Goal: Find specific page/section: Find specific page/section

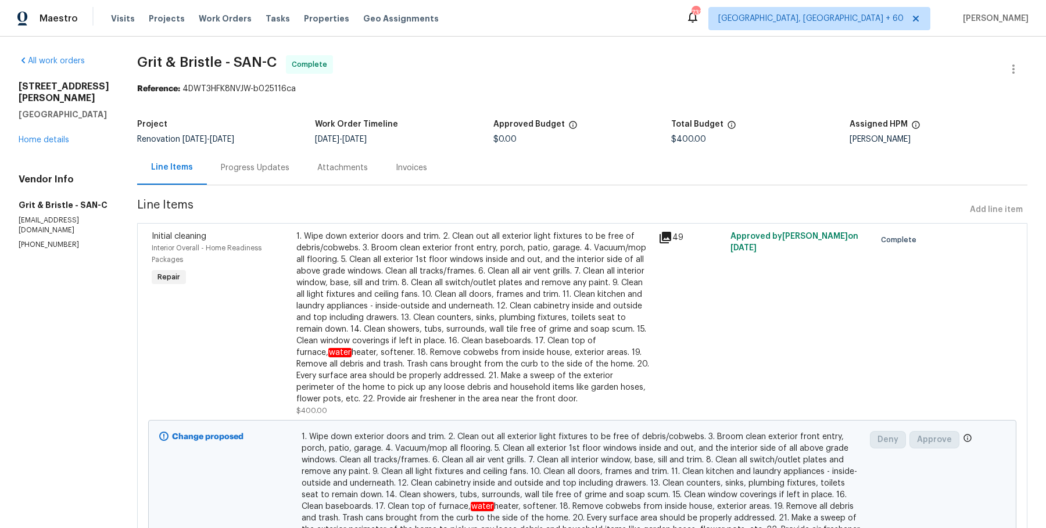
click at [224, 10] on div "Visits Projects Work Orders Tasks Properties Geo Assignments" at bounding box center [282, 18] width 342 height 23
click at [224, 19] on span "Work Orders" at bounding box center [225, 19] width 53 height 12
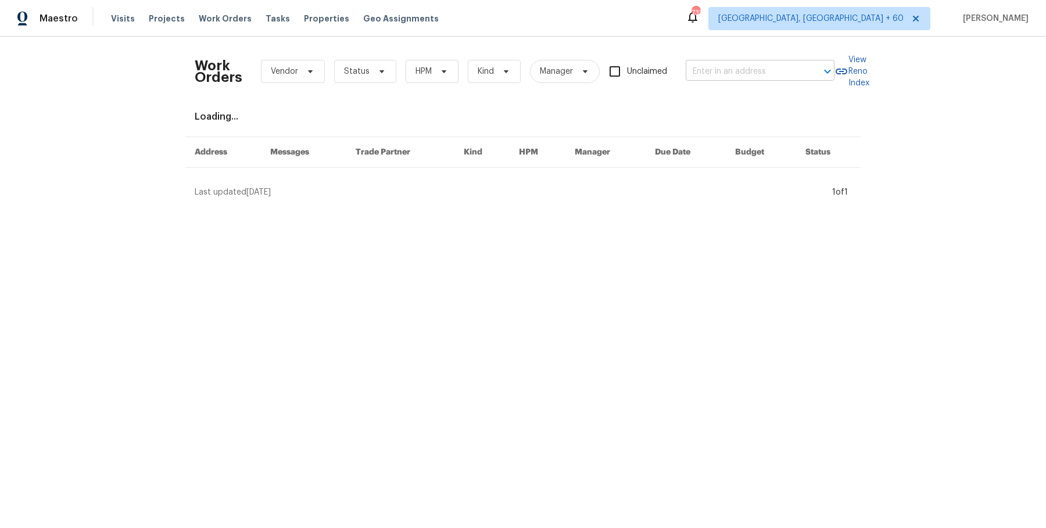
click at [810, 71] on div at bounding box center [819, 71] width 30 height 16
paste input "[STREET_ADDRESS]"
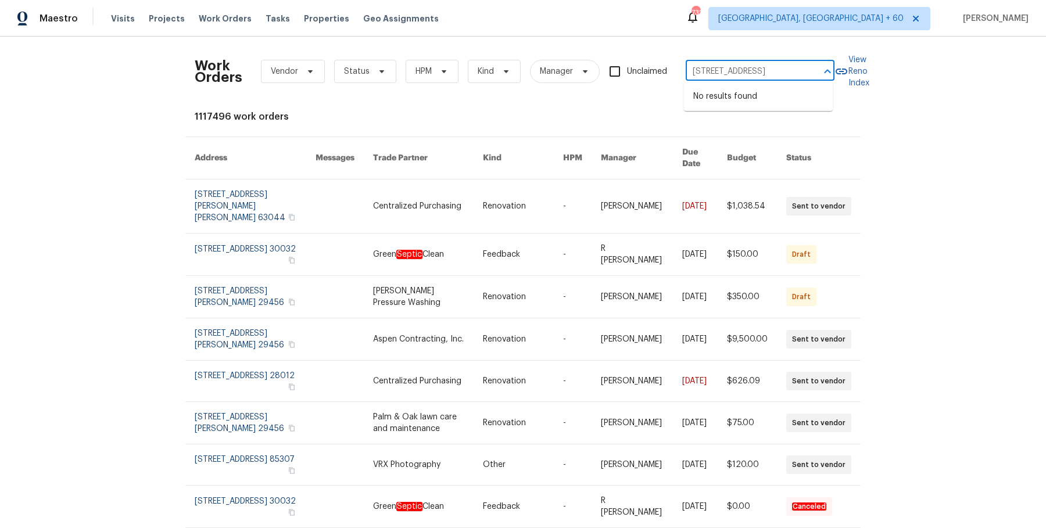
drag, startPoint x: 738, startPoint y: 70, endPoint x: 868, endPoint y: 70, distance: 130.1
click at [868, 70] on div "Work Orders Vendor Status HPM Kind Manager Unclaimed [STREET_ADDRESS] ​ View Re…" at bounding box center [523, 282] width 1046 height 491
type input "[STREET_ADDRESS]"
click at [741, 101] on li "[STREET_ADDRESS]" at bounding box center [758, 96] width 149 height 19
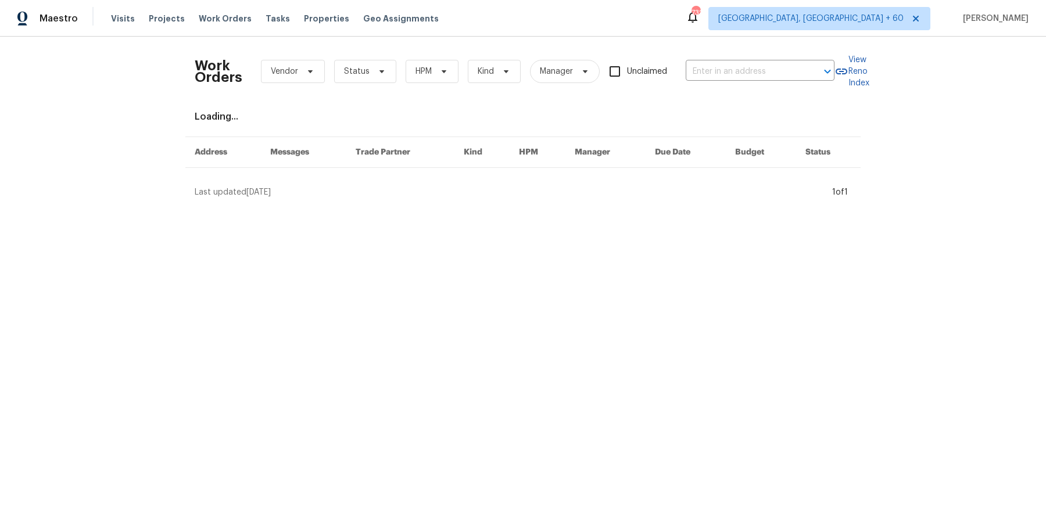
type input "[STREET_ADDRESS]"
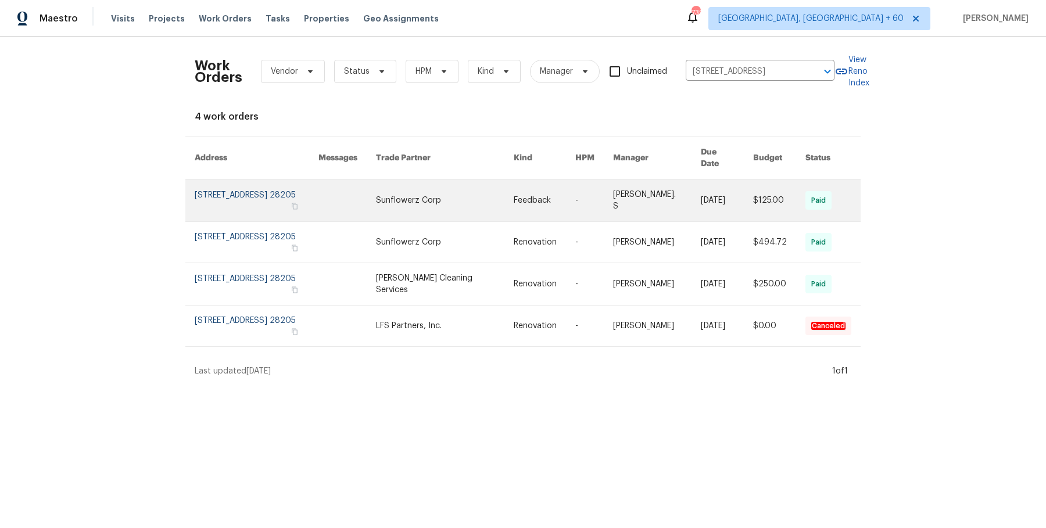
click at [586, 196] on td "-" at bounding box center [585, 200] width 38 height 42
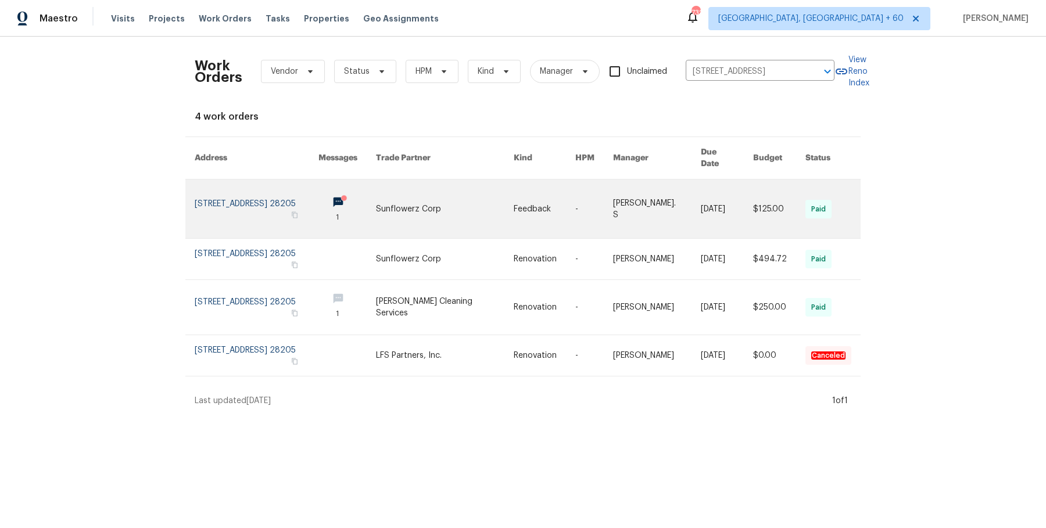
click at [586, 196] on td "-" at bounding box center [585, 208] width 38 height 59
click at [598, 197] on link at bounding box center [594, 208] width 38 height 59
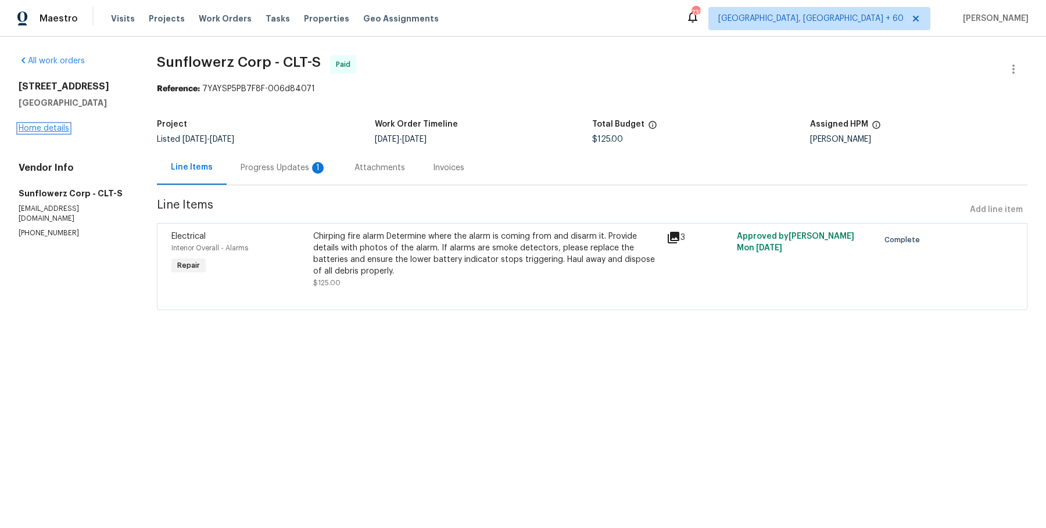
click at [56, 126] on link "Home details" at bounding box center [44, 128] width 51 height 8
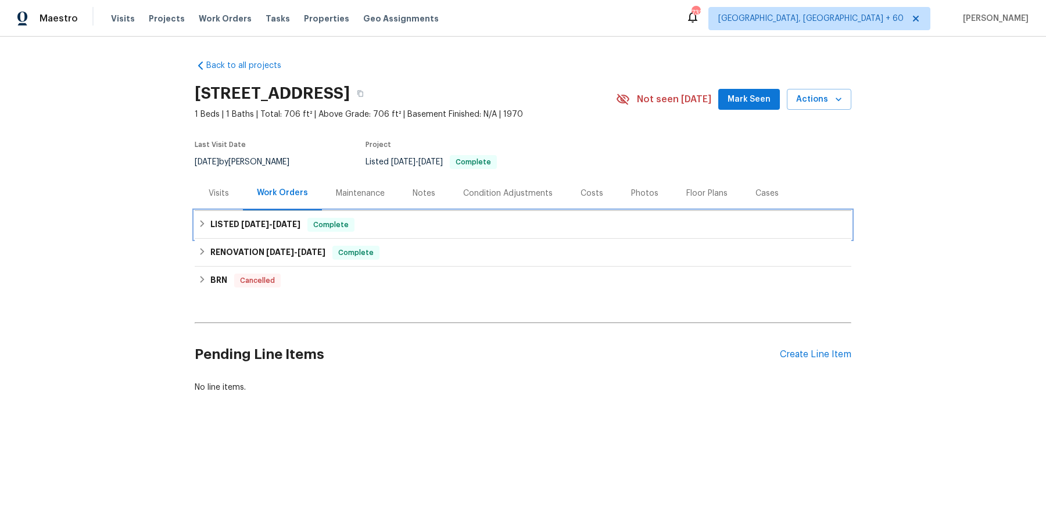
click at [356, 231] on div "LISTED [DATE] - [DATE] Complete" at bounding box center [522, 225] width 649 height 14
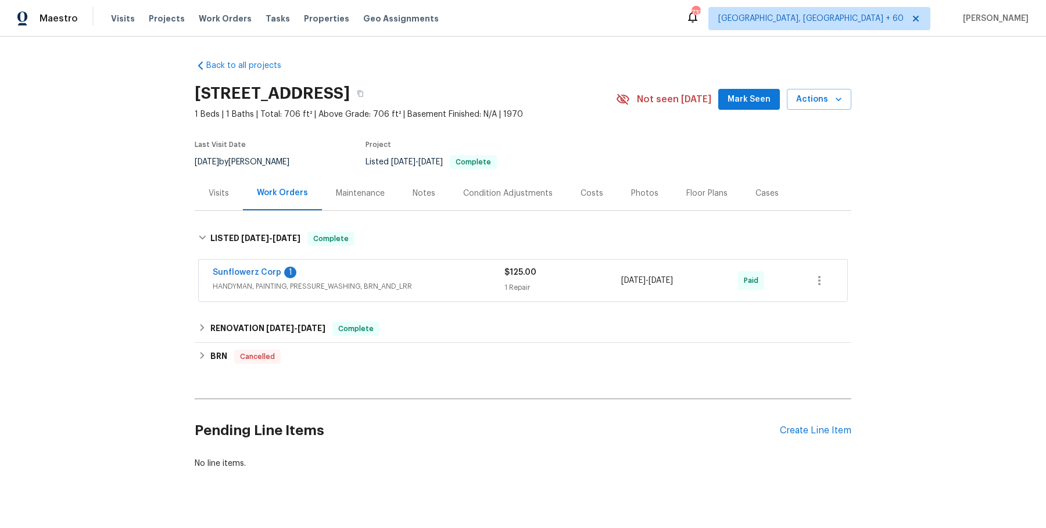
click at [358, 272] on div "Sunflowerz Corp 1" at bounding box center [359, 274] width 292 height 14
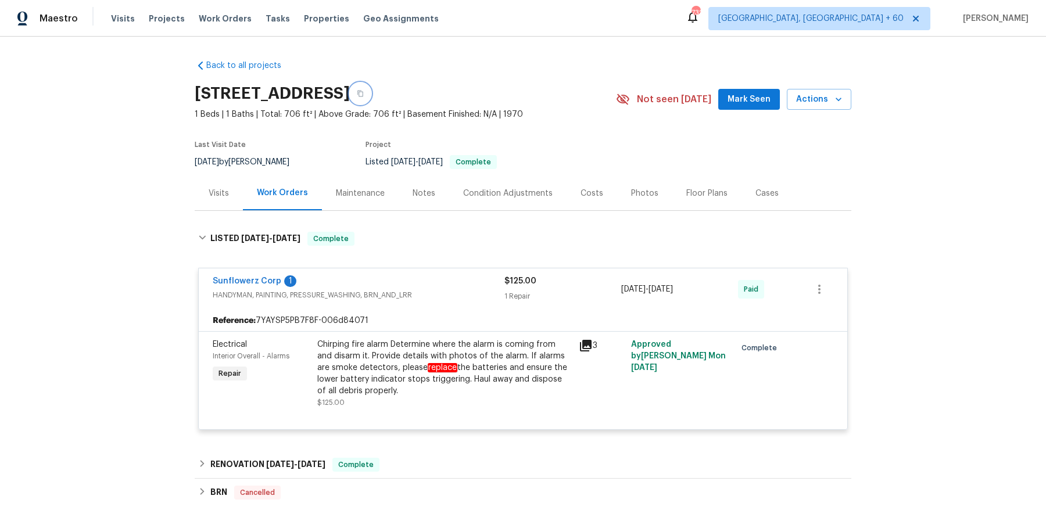
click at [371, 87] on button "button" at bounding box center [360, 93] width 21 height 21
click at [371, 92] on button "button" at bounding box center [360, 93] width 21 height 21
click at [562, 109] on span "1 Beds | 1 Baths | Total: 706 ft² | Above Grade: 706 ft² | Basement Finished: N…" at bounding box center [405, 115] width 421 height 12
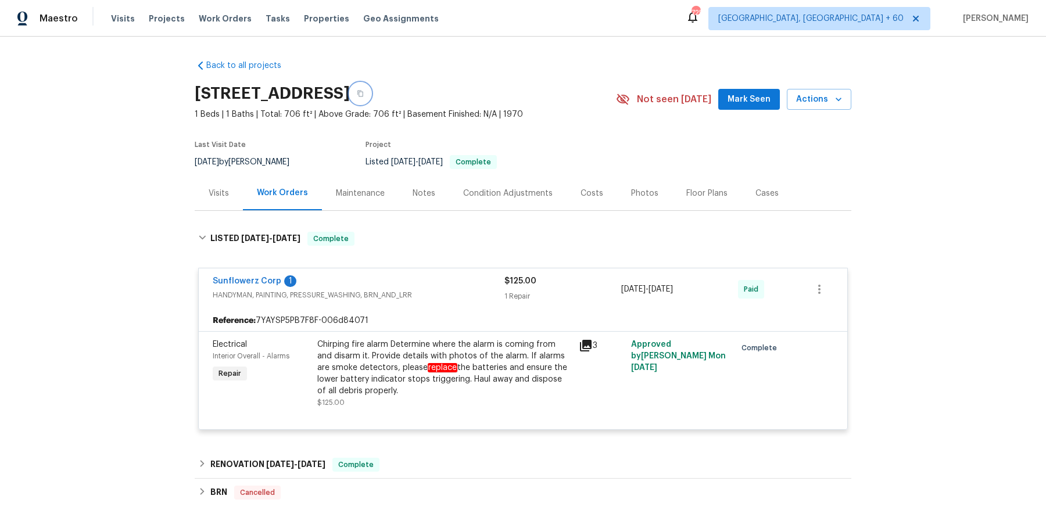
click at [364, 91] on icon "button" at bounding box center [360, 93] width 7 height 7
click at [364, 90] on icon "button" at bounding box center [360, 93] width 7 height 7
click at [216, 13] on span "Work Orders" at bounding box center [225, 19] width 53 height 12
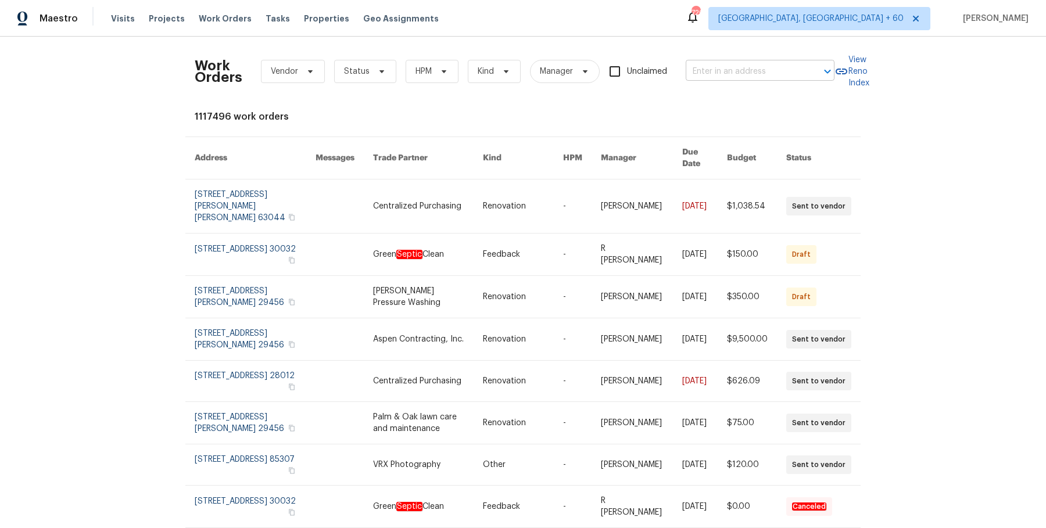
click at [693, 69] on input "text" at bounding box center [743, 72] width 116 height 18
paste input "[STREET_ADDRESS]"
type input "[STREET_ADDRESS]"
click at [755, 98] on li "[STREET_ADDRESS]" at bounding box center [758, 96] width 149 height 19
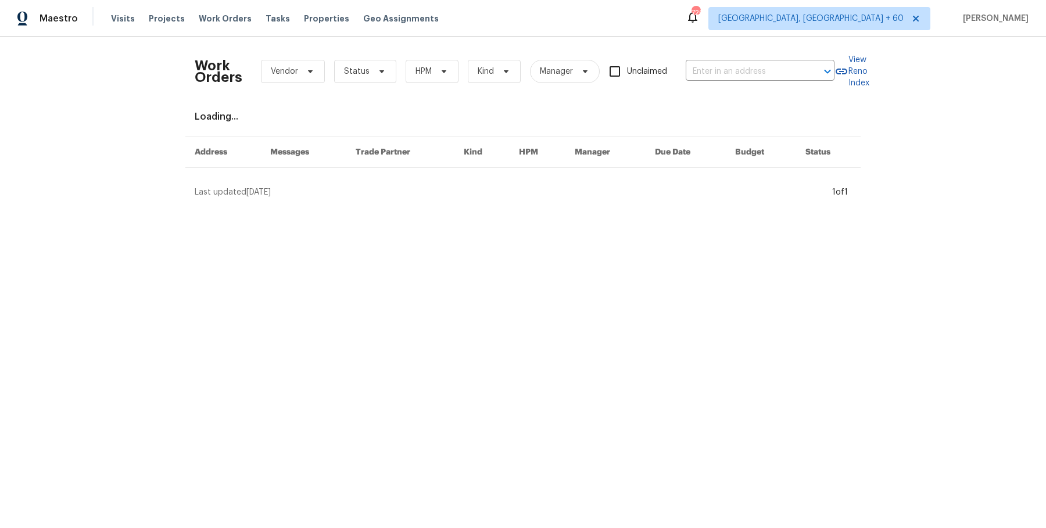
type input "[STREET_ADDRESS]"
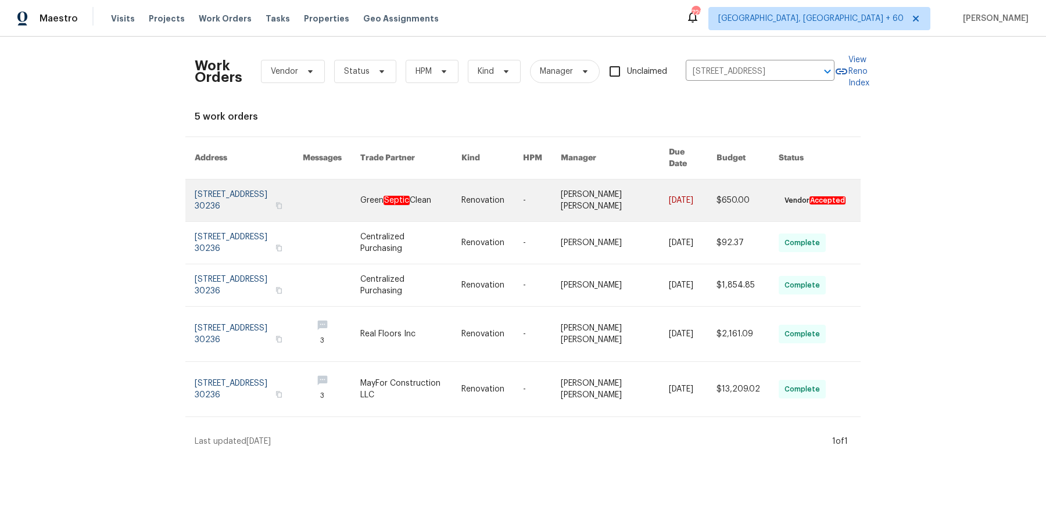
click at [644, 198] on link at bounding box center [615, 200] width 108 height 42
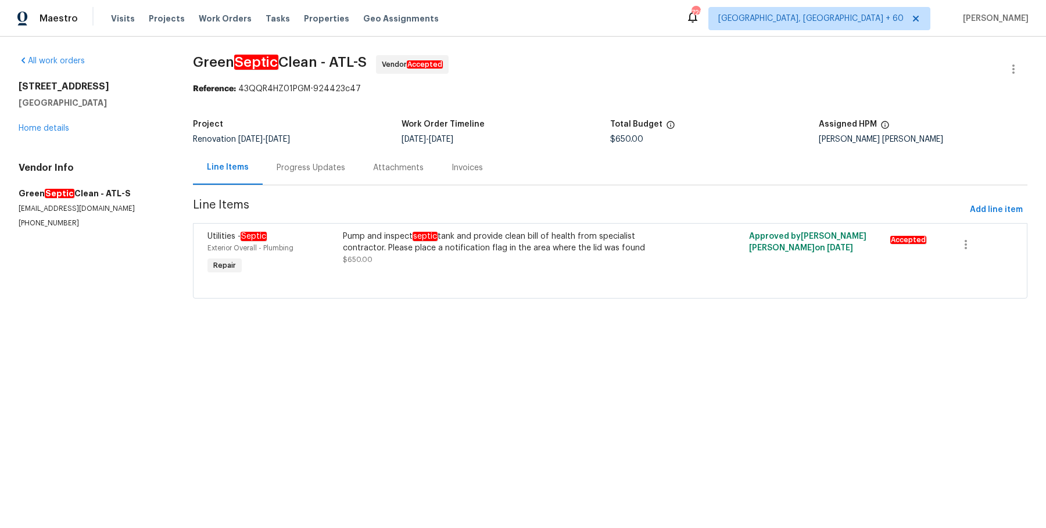
click at [53, 136] on div "All work orders [STREET_ADDRESS] Home details Vendor Info Green Septic Clean - …" at bounding box center [92, 141] width 146 height 173
click at [57, 131] on link "Home details" at bounding box center [44, 128] width 51 height 8
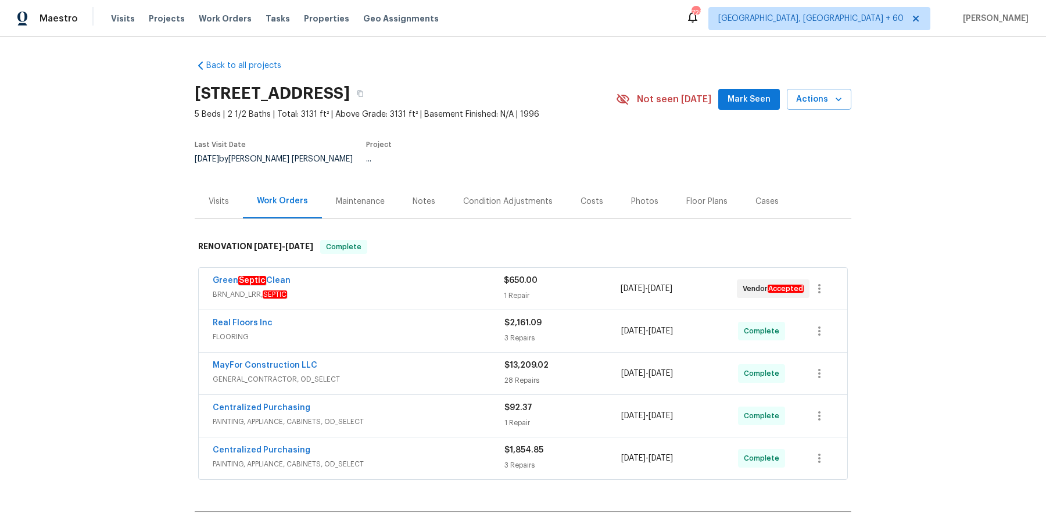
click at [466, 317] on div "Real Floors Inc" at bounding box center [359, 324] width 292 height 14
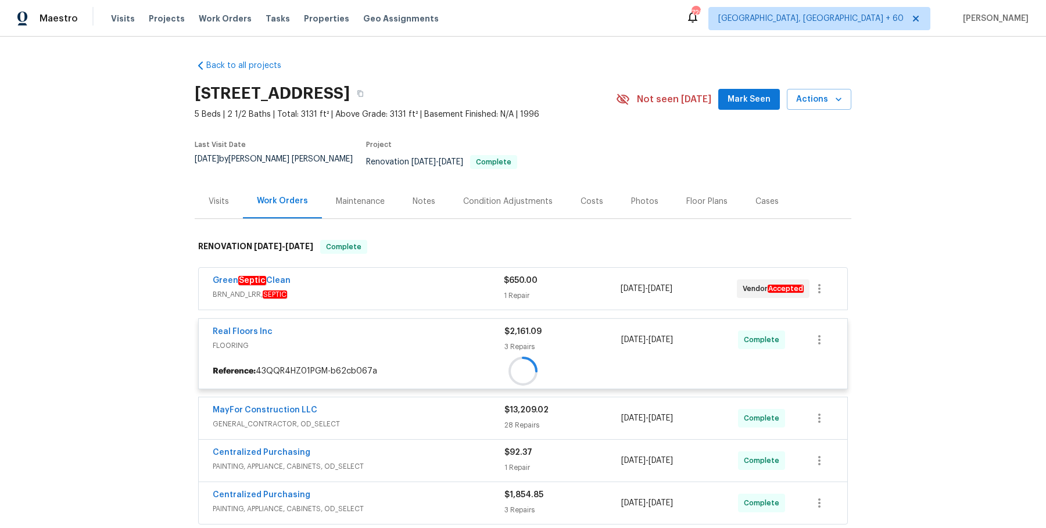
click at [475, 294] on div "Green Septic Clean BRN_AND_LRR, SEPTIC $650.00 1 Repair [DATE] - [DATE] Vendor …" at bounding box center [523, 289] width 648 height 42
click at [479, 277] on div at bounding box center [523, 378] width 656 height 300
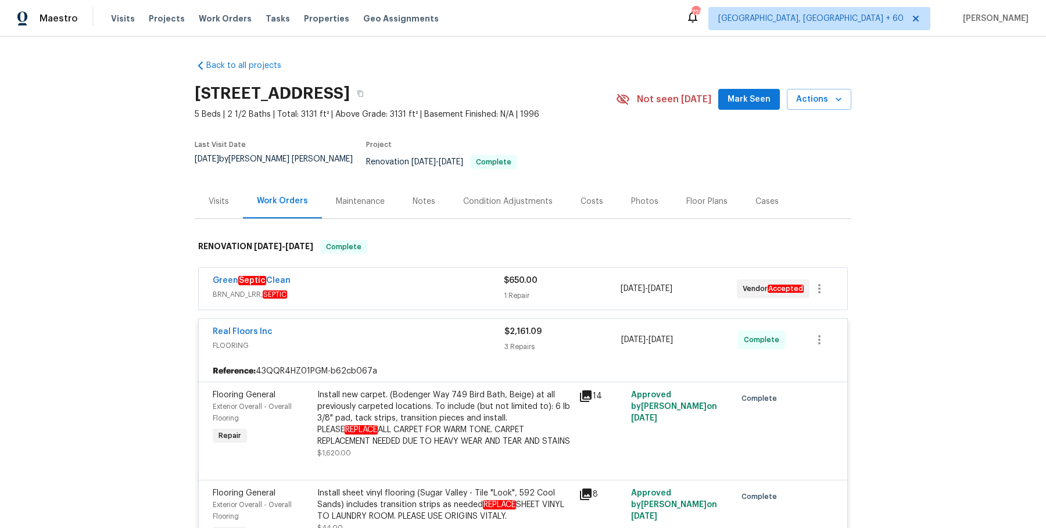
click at [476, 289] on span "BRN_AND_LRR, SEPTIC" at bounding box center [358, 295] width 291 height 12
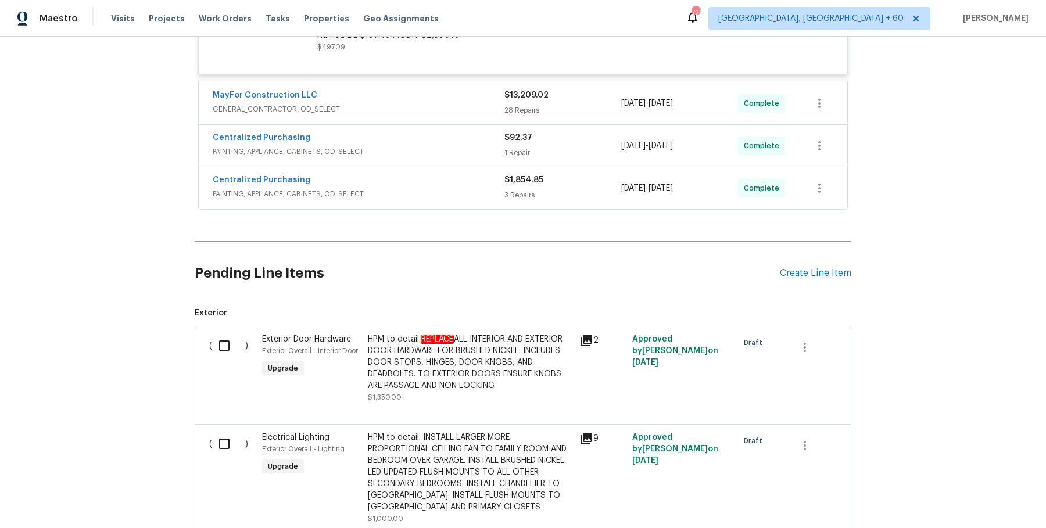
scroll to position [938, 0]
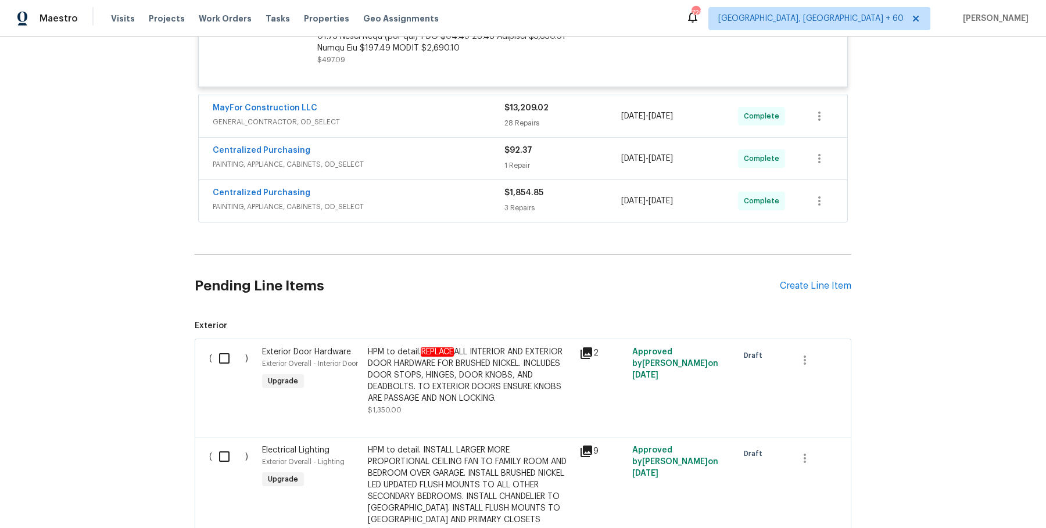
click at [482, 102] on div "MayFor Construction LLC" at bounding box center [359, 109] width 292 height 14
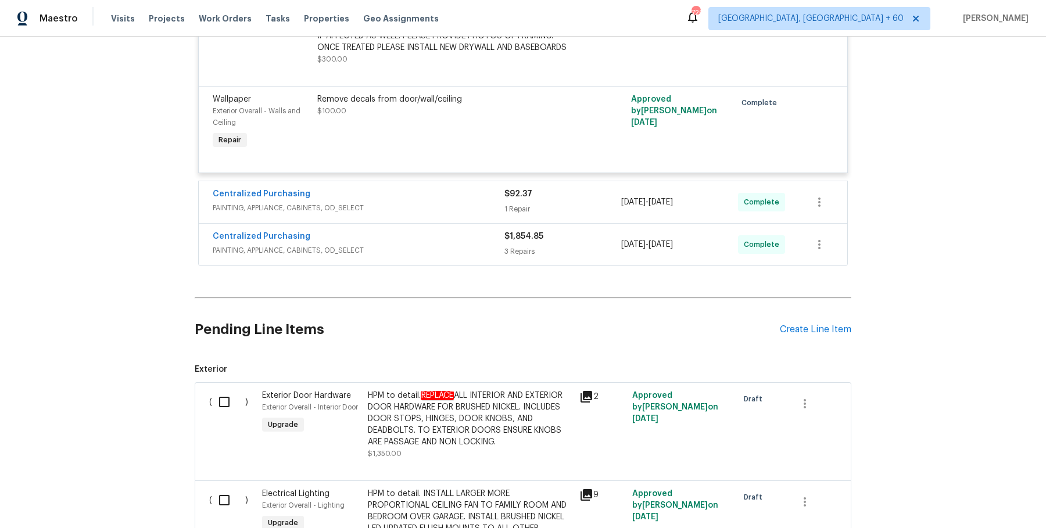
scroll to position [4577, 0]
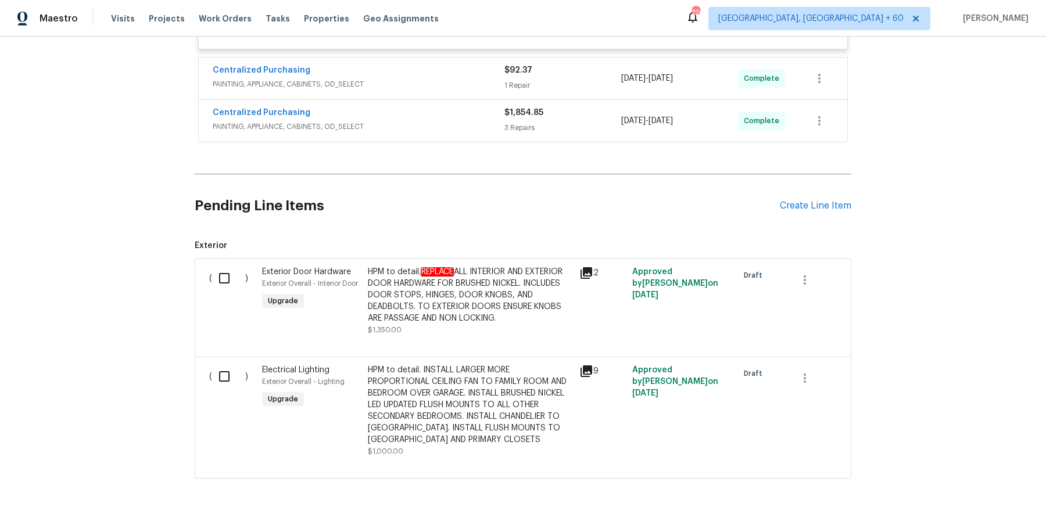
click at [495, 78] on span "PAINTING, APPLIANCE, CABINETS, OD_SELECT" at bounding box center [359, 84] width 292 height 12
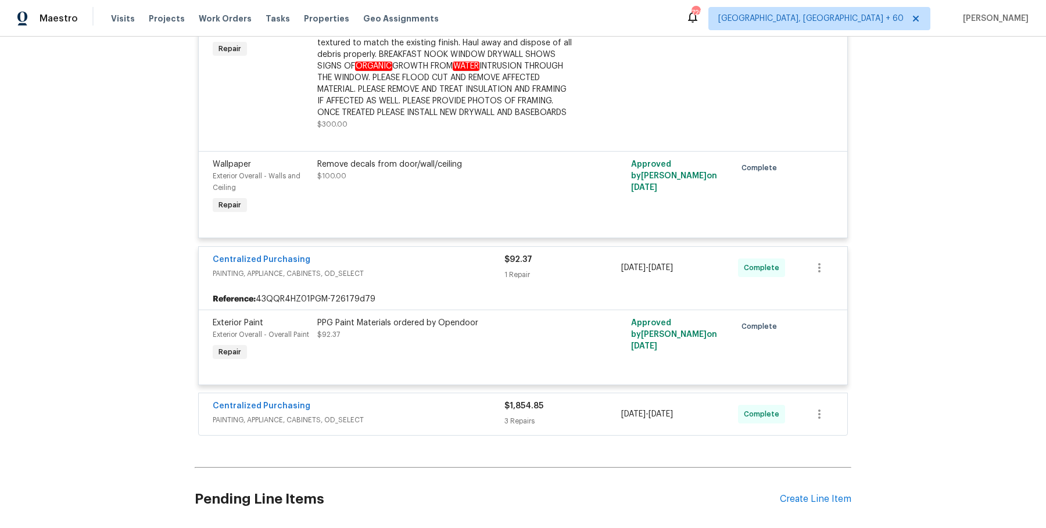
scroll to position [4682, 0]
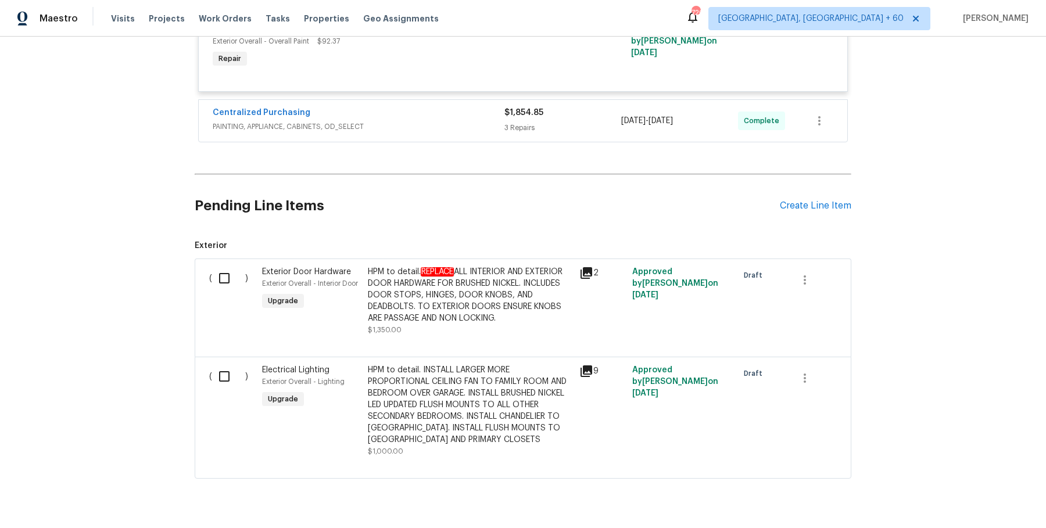
click at [479, 121] on span "PAINTING, APPLIANCE, CABINETS, OD_SELECT" at bounding box center [359, 127] width 292 height 12
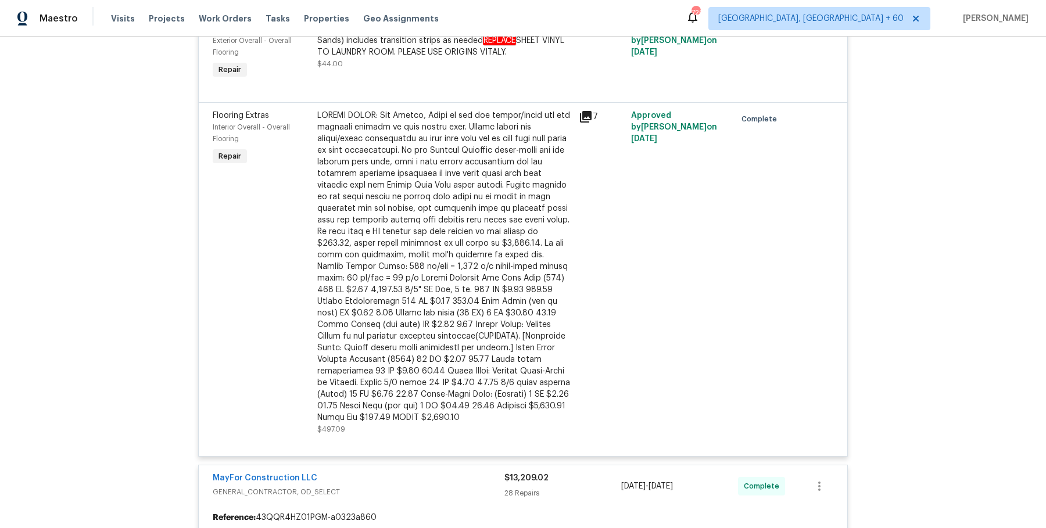
scroll to position [0, 0]
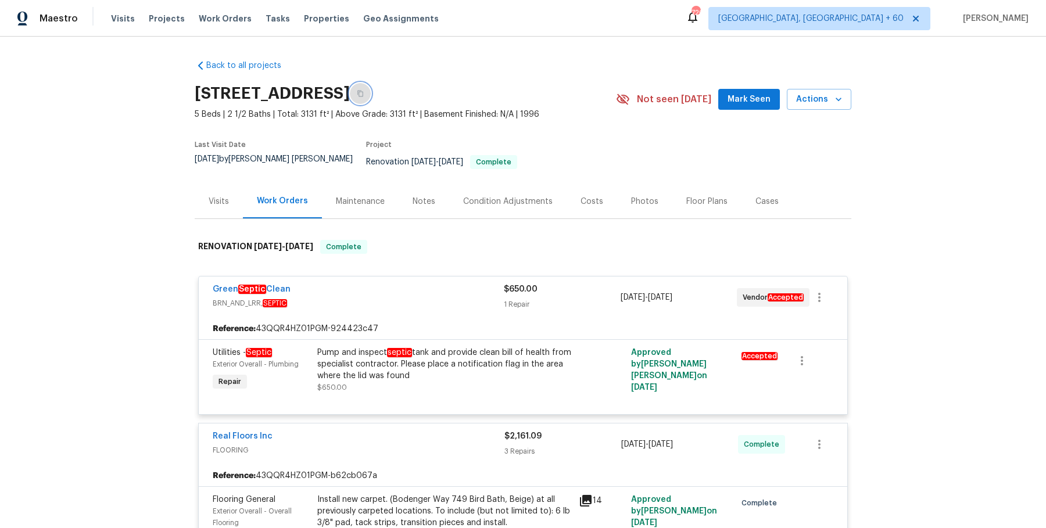
click at [371, 98] on button "button" at bounding box center [360, 93] width 21 height 21
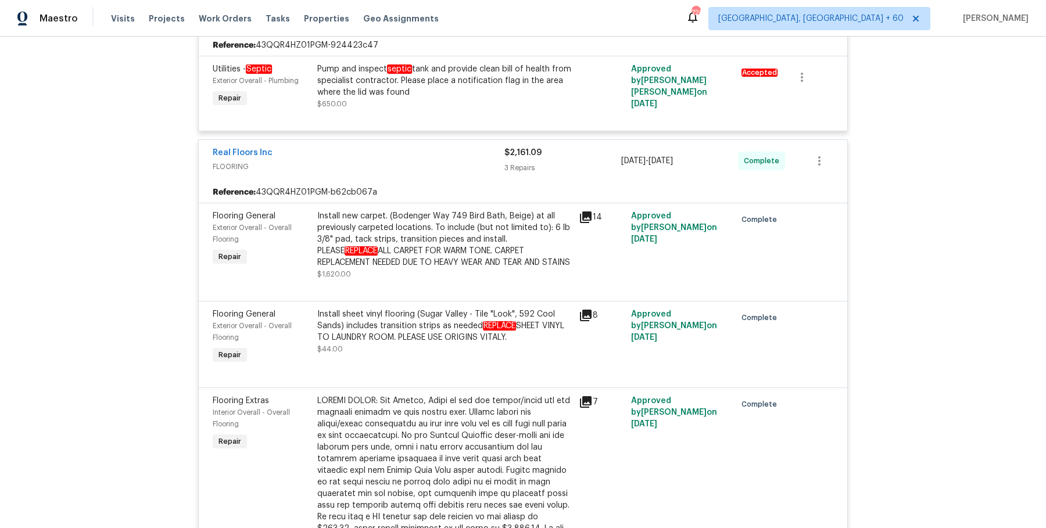
scroll to position [282, 0]
click at [448, 335] on div "Install sheet vinyl flooring (Sugar Valley - Tile "Look", 592 Cool Sands) inclu…" at bounding box center [444, 327] width 254 height 35
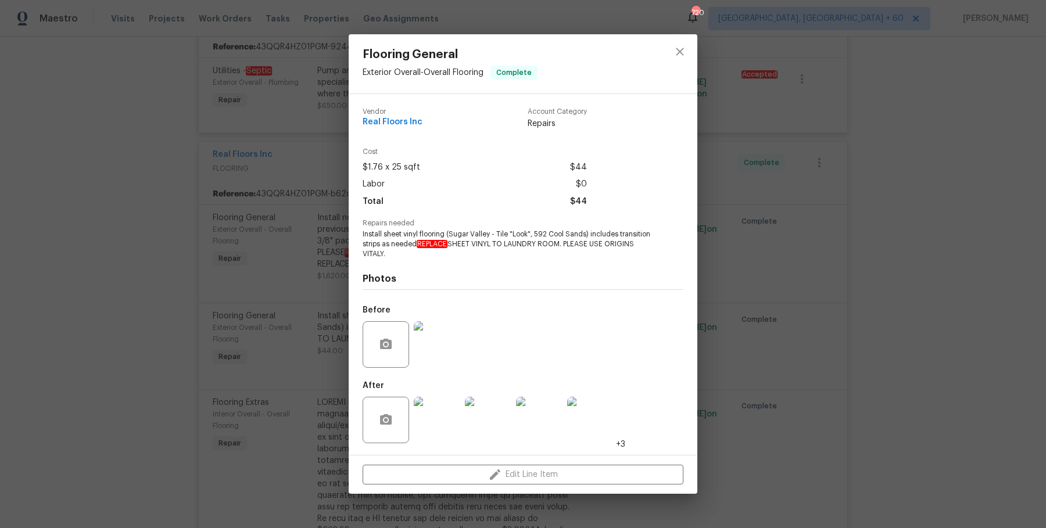
click at [266, 275] on div "Flooring General Exterior Overall - Overall Flooring Complete Vendor Real Floor…" at bounding box center [523, 264] width 1046 height 528
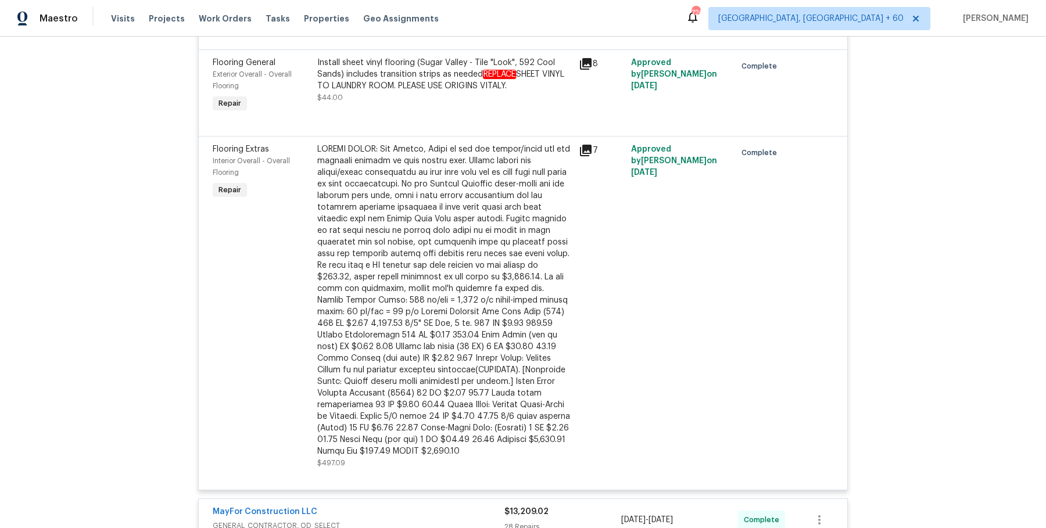
scroll to position [552, 0]
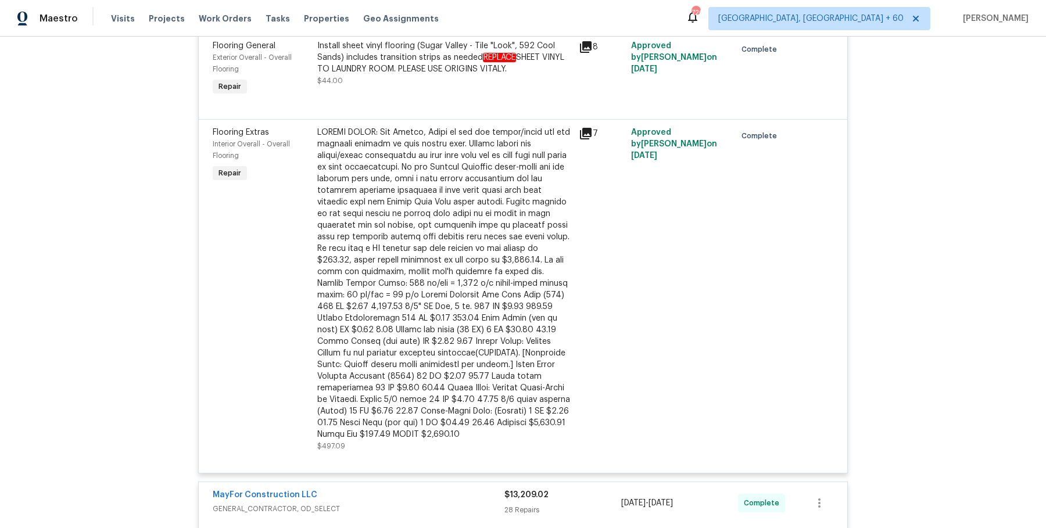
click at [487, 211] on div at bounding box center [444, 284] width 254 height 314
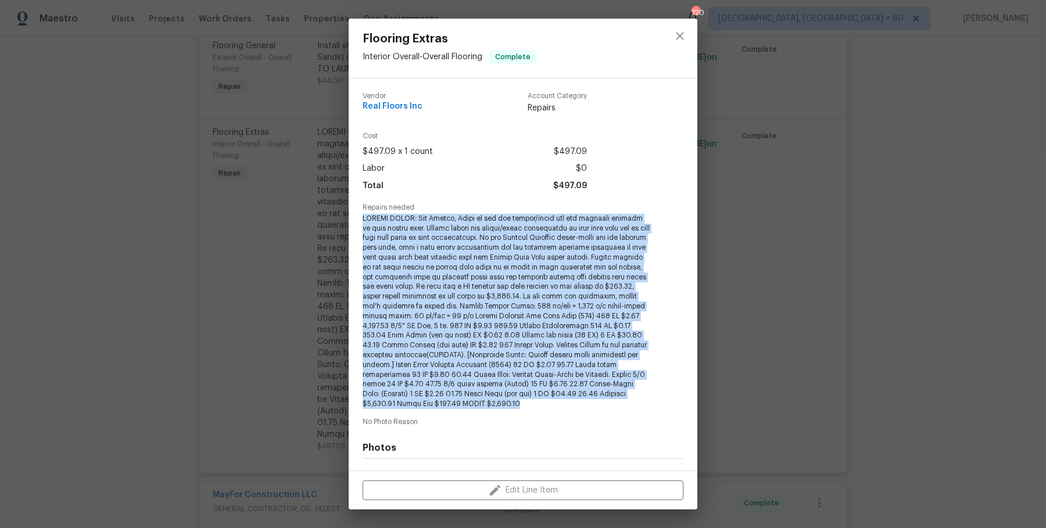
drag, startPoint x: 362, startPoint y: 220, endPoint x: 634, endPoint y: 394, distance: 322.9
click at [634, 394] on div "Vendor Real Floors Inc Account Category Repairs Cost $497.09 x 1 count $497.09 …" at bounding box center [523, 274] width 349 height 392
copy span "CHANGE ORDER: Hey [PERSON_NAME], Below is the pdf layout/quote for the flooring…"
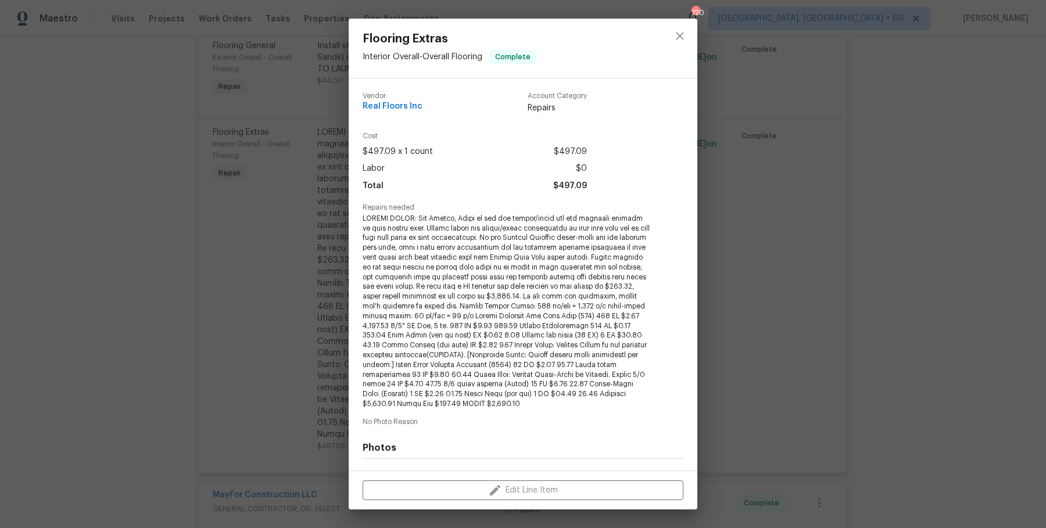
click at [272, 194] on div "Flooring Extras Interior Overall - Overall Flooring Complete Vendor Real Floors…" at bounding box center [523, 264] width 1046 height 528
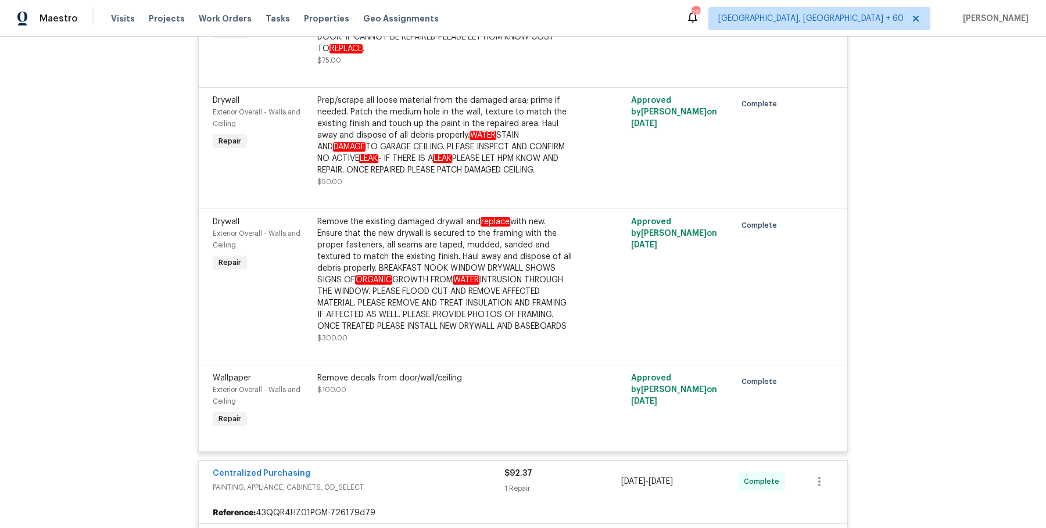
scroll to position [4176, 0]
click at [418, 260] on div "Remove the existing damaged drywall and replace with new. Ensure that the new d…" at bounding box center [444, 272] width 254 height 116
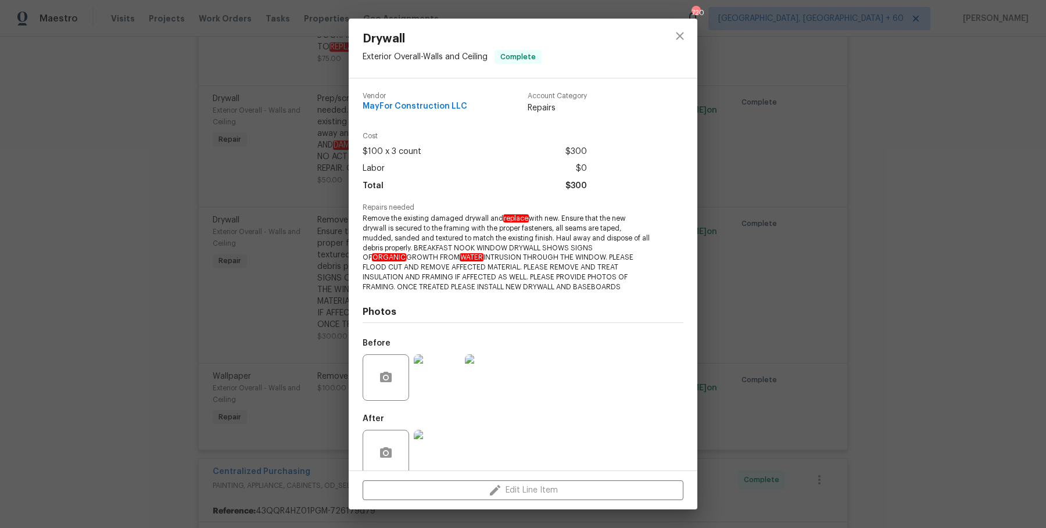
click at [443, 376] on img at bounding box center [437, 377] width 46 height 46
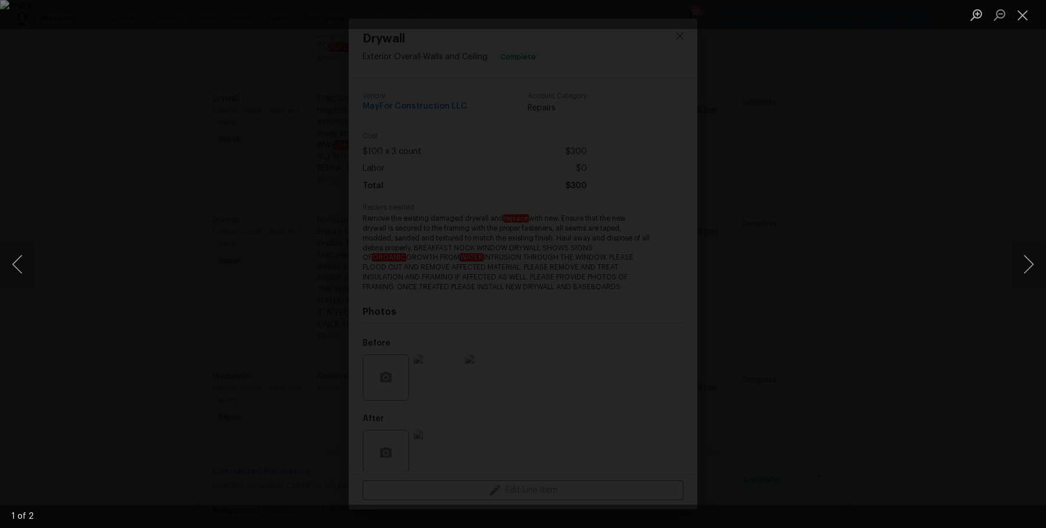
click at [48, 332] on div "Lightbox" at bounding box center [523, 264] width 1046 height 528
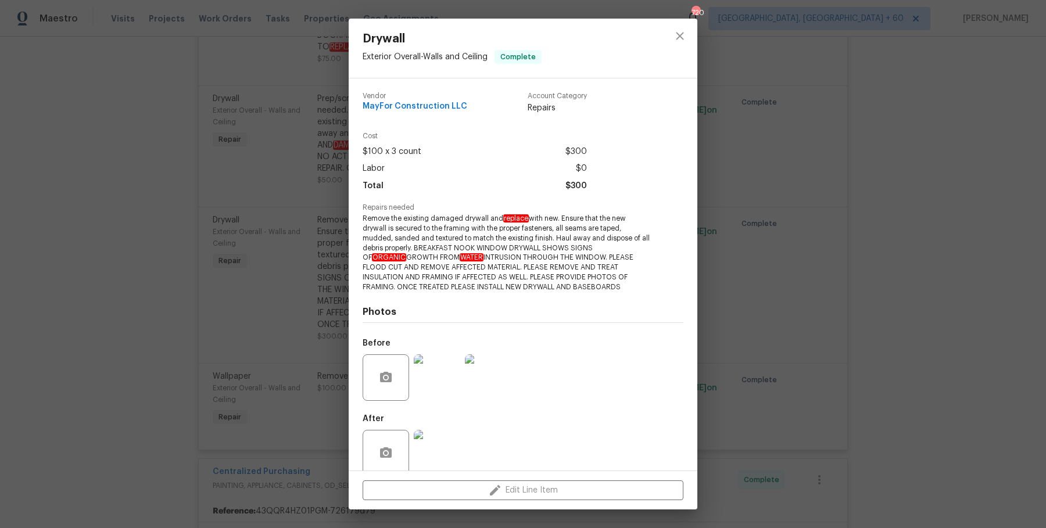
click at [1003, 245] on div "Drywall Exterior Overall - Walls and Ceiling Complete Vendor MayFor Constructio…" at bounding box center [523, 264] width 1046 height 528
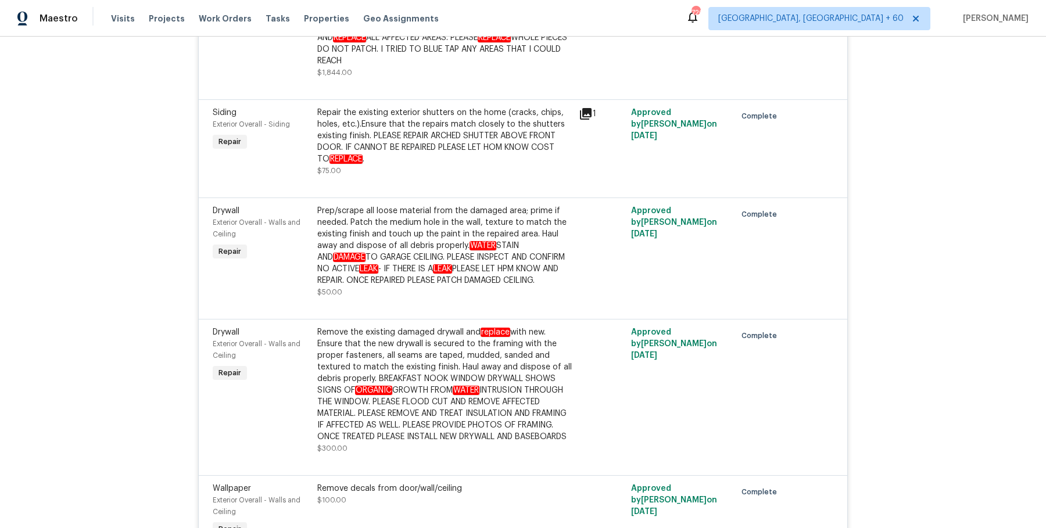
scroll to position [4067, 0]
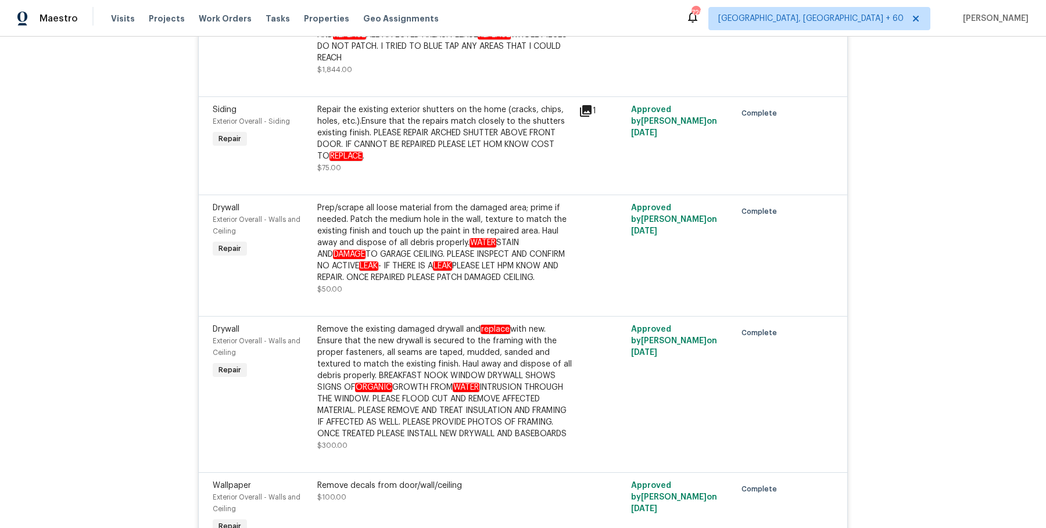
click at [407, 362] on div "Remove the existing damaged drywall and replace with new. Ensure that the new d…" at bounding box center [444, 382] width 254 height 116
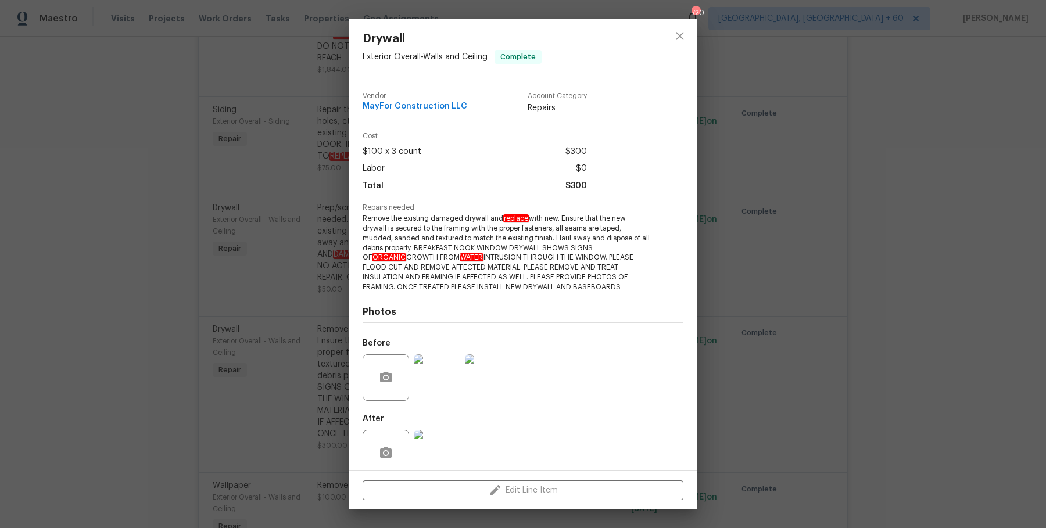
click at [437, 452] on img at bounding box center [437, 453] width 46 height 46
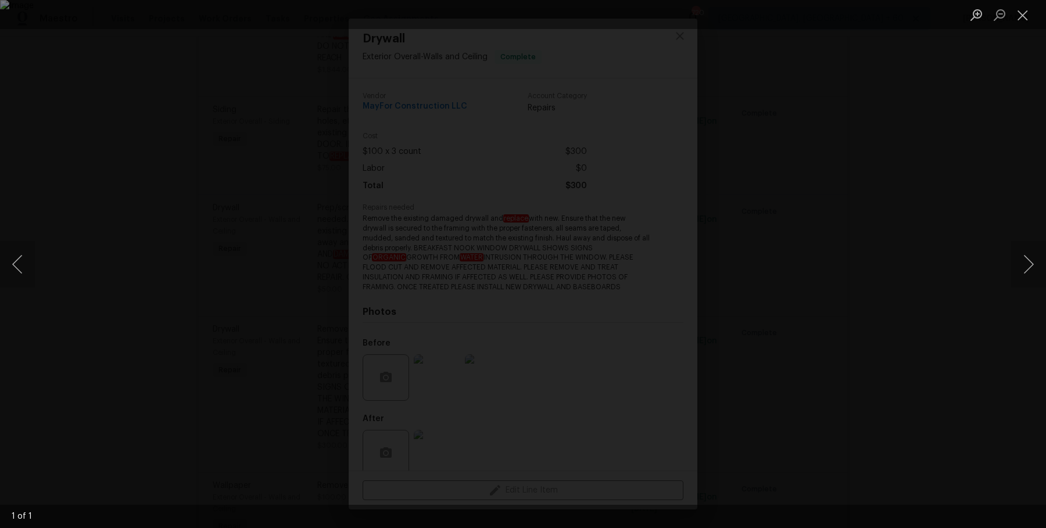
click at [920, 243] on div "Lightbox" at bounding box center [523, 264] width 1046 height 528
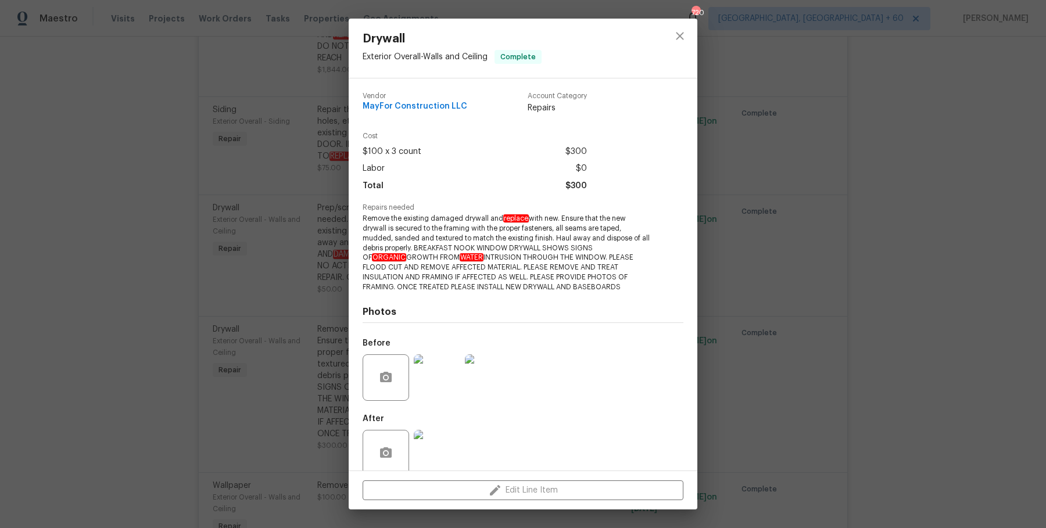
click at [434, 383] on img at bounding box center [437, 377] width 46 height 46
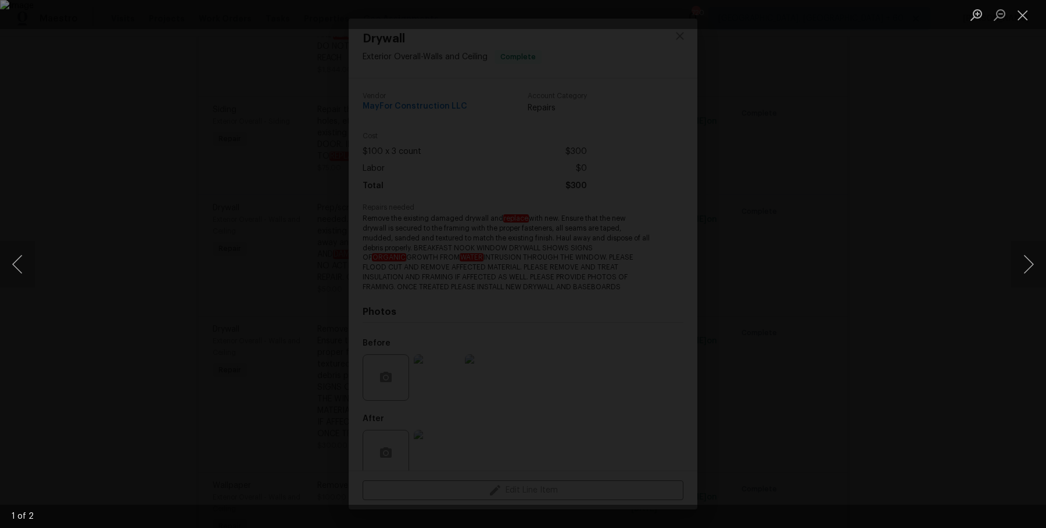
click at [959, 231] on div "Lightbox" at bounding box center [523, 264] width 1046 height 528
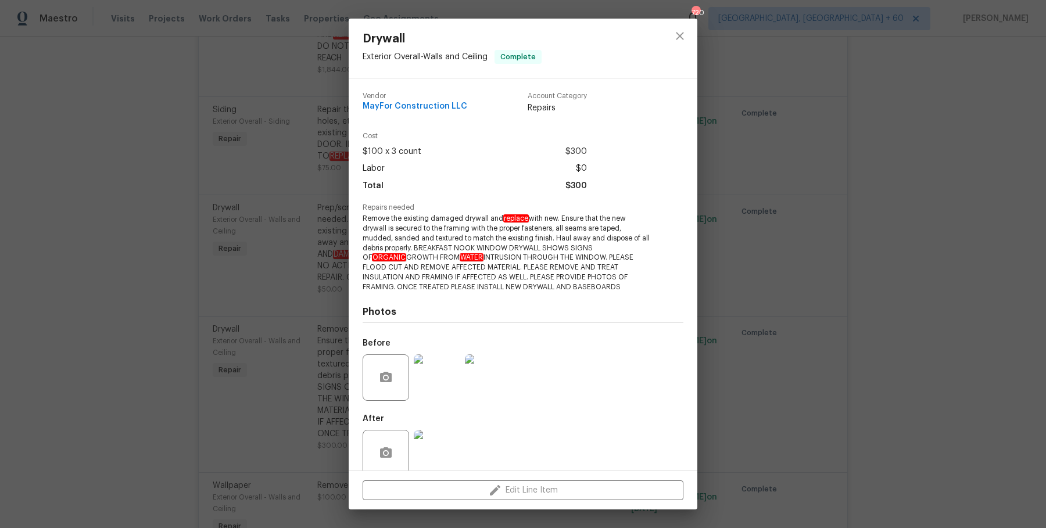
click at [854, 208] on div "Drywall Exterior Overall - Walls and Ceiling Complete Vendor MayFor Constructio…" at bounding box center [523, 264] width 1046 height 528
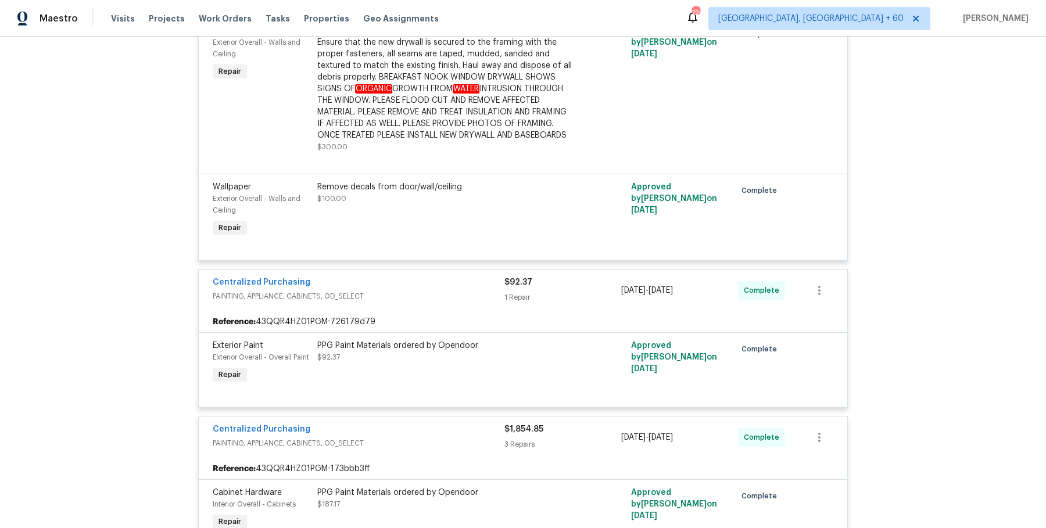
scroll to position [3532, 0]
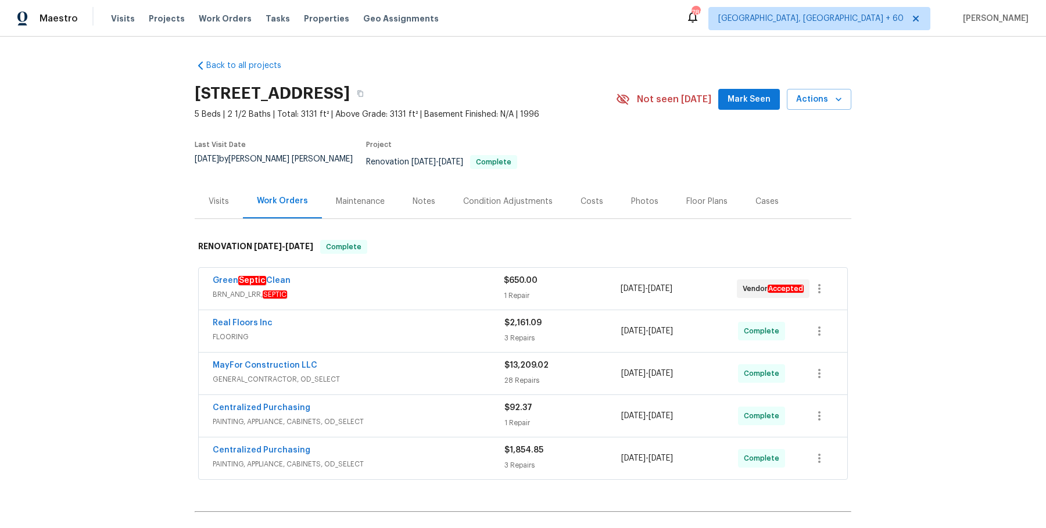
click at [234, 184] on div "Visits" at bounding box center [219, 201] width 48 height 34
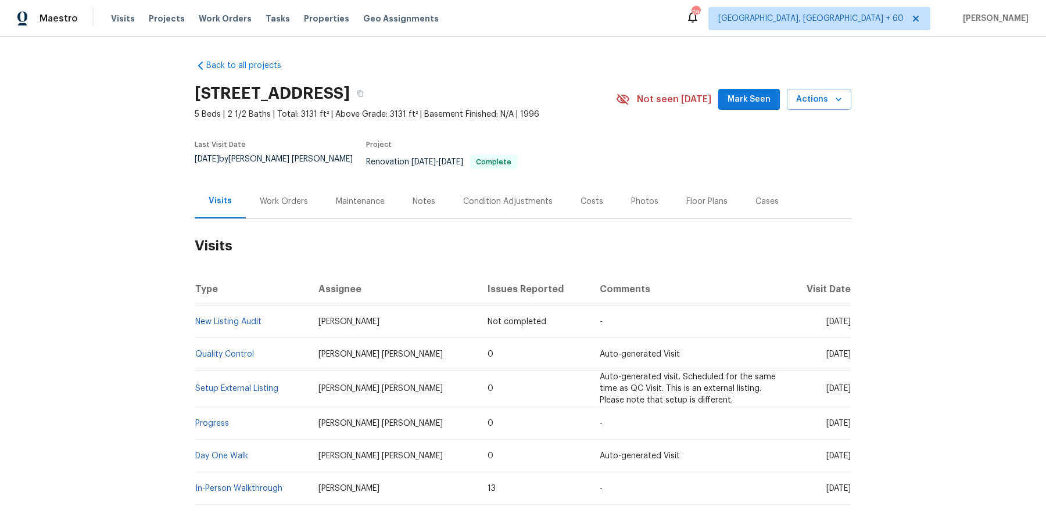
click at [228, 384] on td "Setup External Listing" at bounding box center [252, 389] width 114 height 37
click at [231, 384] on td "Setup External Listing" at bounding box center [252, 389] width 114 height 37
click at [234, 385] on link "Setup External Listing" at bounding box center [236, 389] width 83 height 8
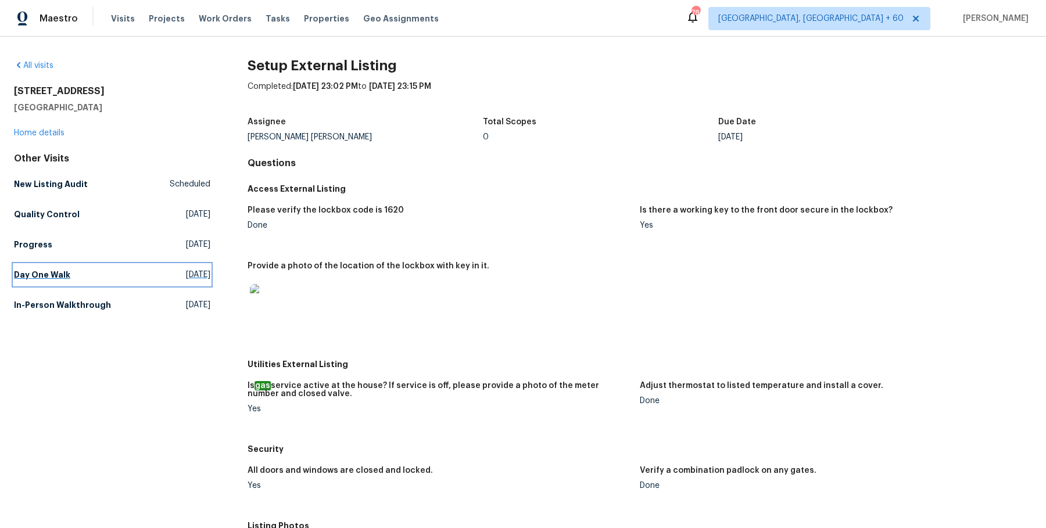
click at [69, 281] on link "Day One Walk Fri, Aug 22 2025" at bounding box center [112, 274] width 196 height 21
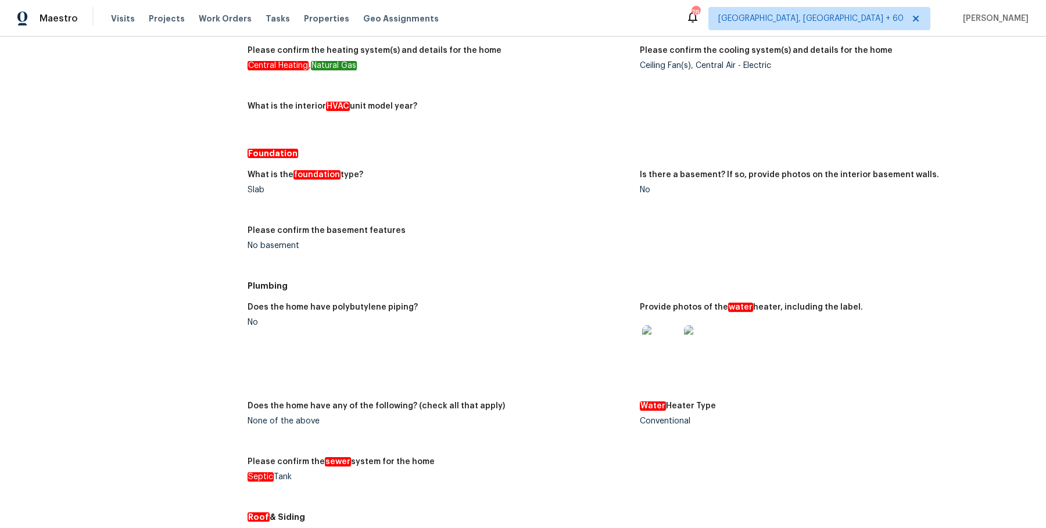
scroll to position [2013, 0]
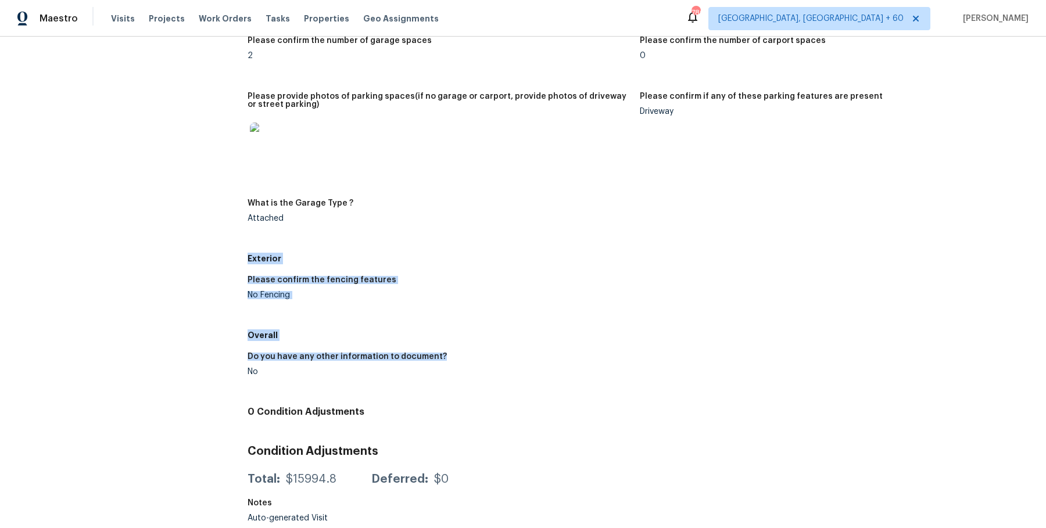
drag, startPoint x: 602, startPoint y: 241, endPoint x: 594, endPoint y: 572, distance: 330.6
click at [594, 527] on html "Maestro Visits Projects Work Orders Tasks Properties Geo Assignments 780 Albuqu…" at bounding box center [523, 264] width 1046 height 528
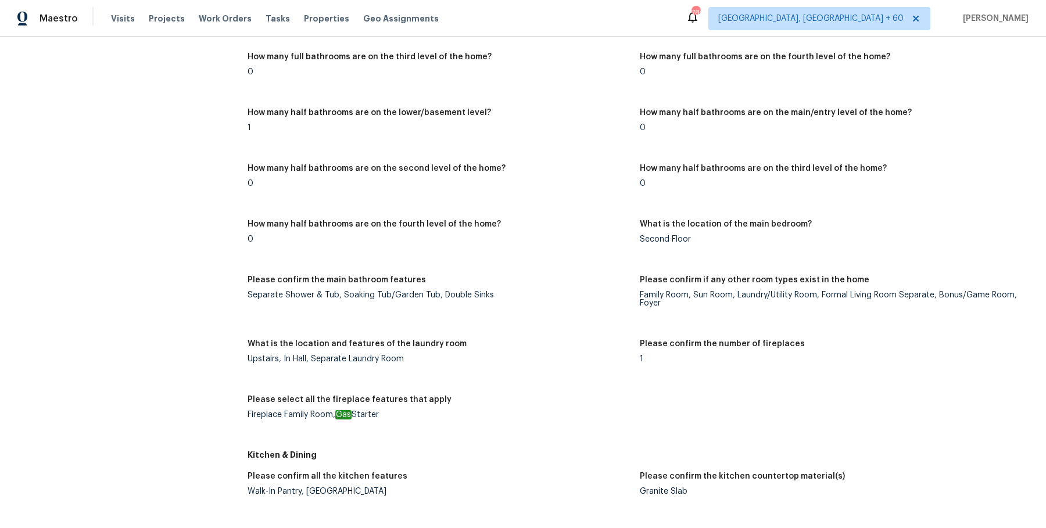
scroll to position [0, 0]
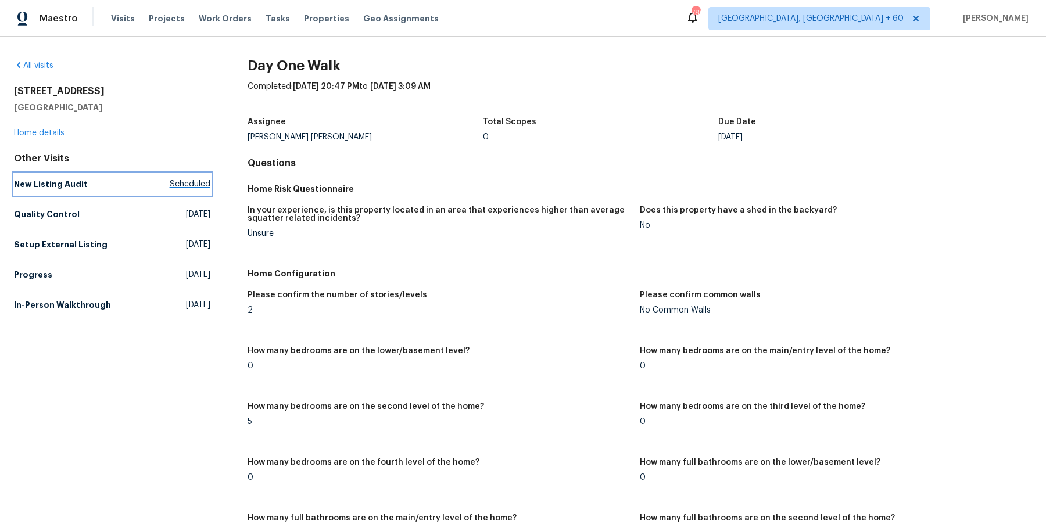
click at [84, 191] on link "New Listing Audit Scheduled" at bounding box center [112, 184] width 196 height 21
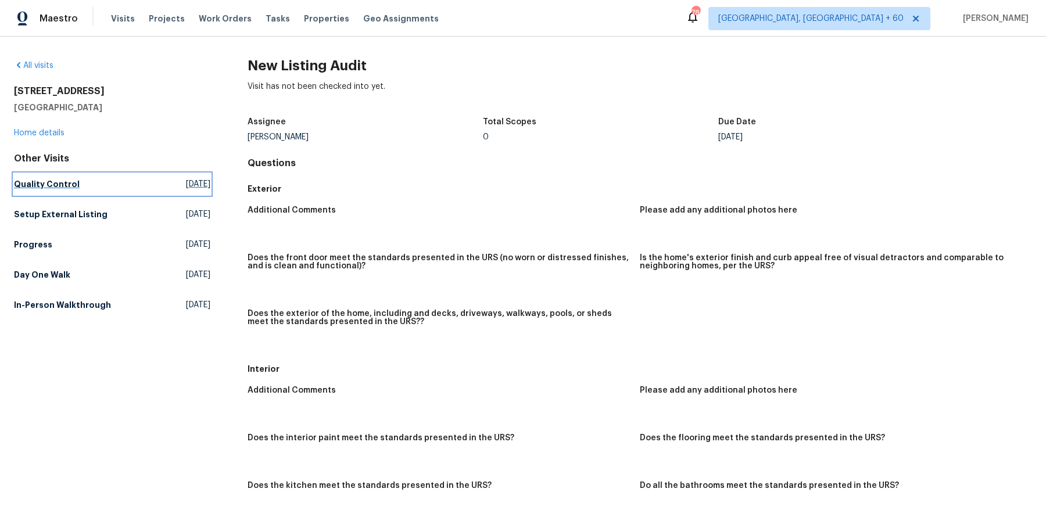
click at [65, 184] on h5 "Quality Control" at bounding box center [47, 184] width 66 height 12
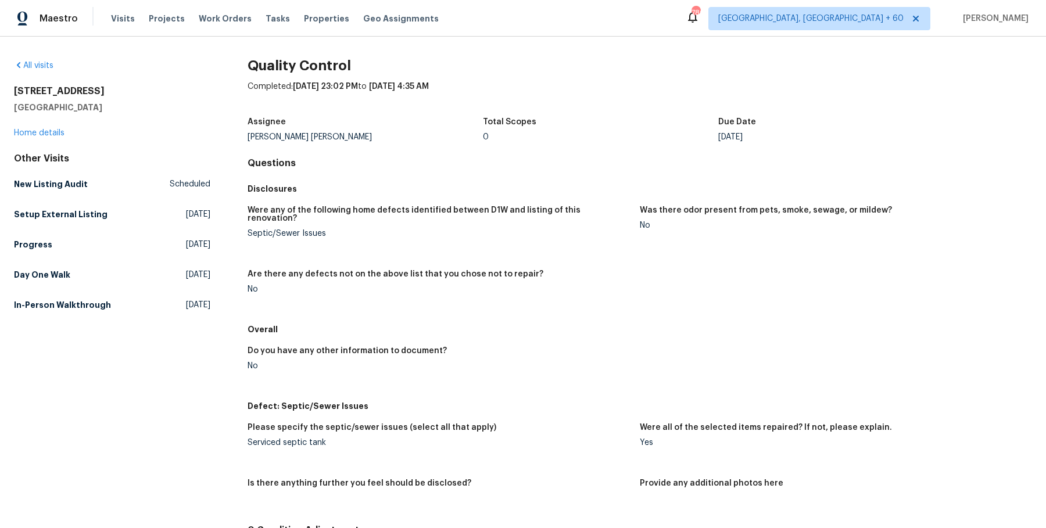
scroll to position [111, 0]
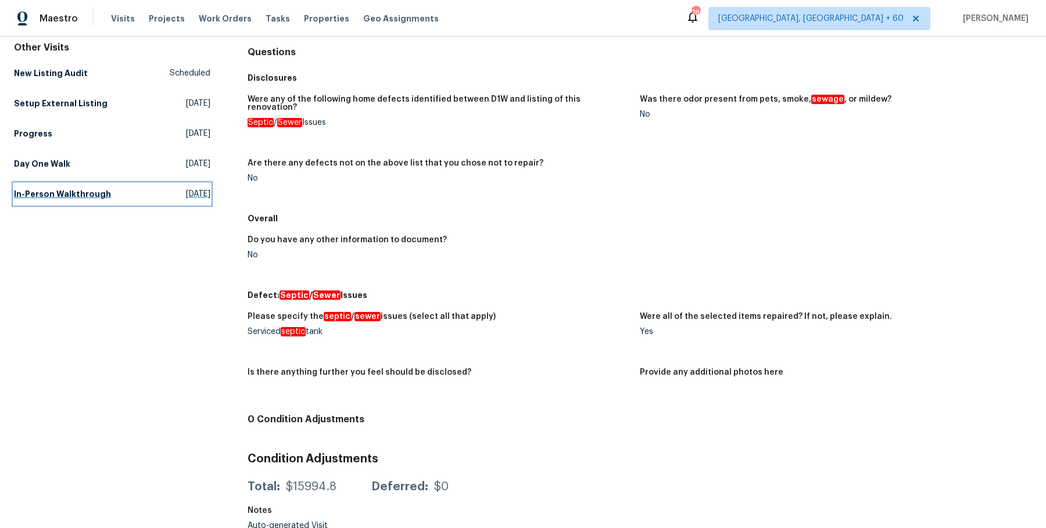
click at [49, 192] on h5 "In-Person Walkthrough" at bounding box center [62, 194] width 97 height 12
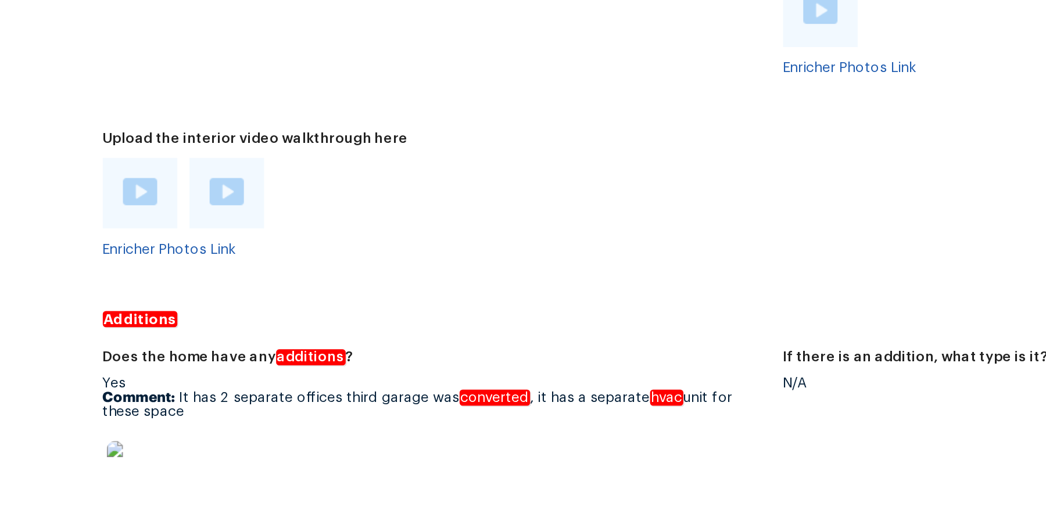
scroll to position [2649, 0]
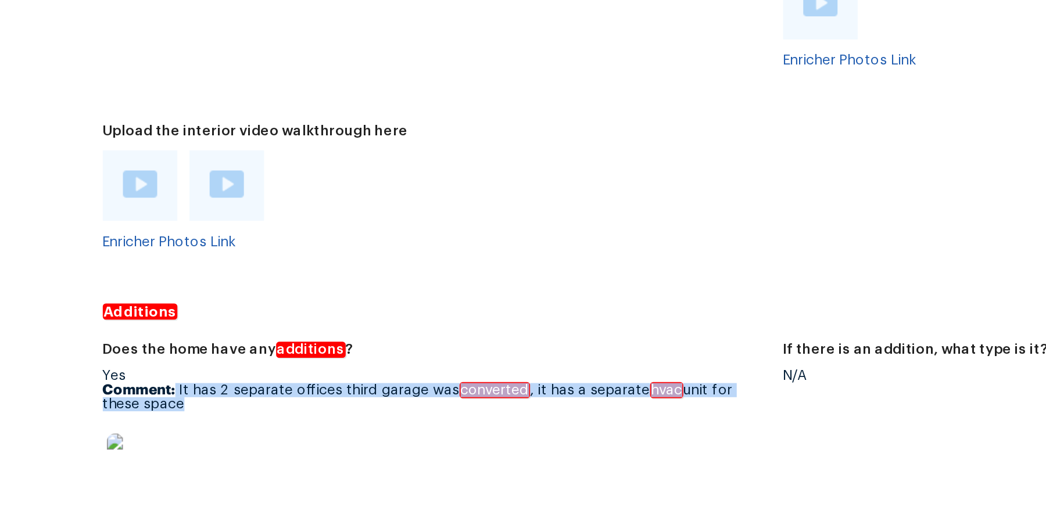
drag, startPoint x: 290, startPoint y: 281, endPoint x: 314, endPoint y: 298, distance: 29.6
click at [314, 298] on div "Yes Comment: It has 2 separate offices third garage was converted , it has a se…" at bounding box center [438, 336] width 383 height 81
copy p "It has 2 separate offices third garage was converted , it has a separate hvac u…"
